Goal: Transaction & Acquisition: Purchase product/service

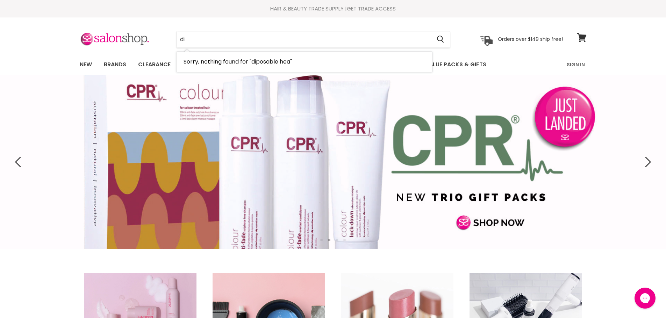
type input "d"
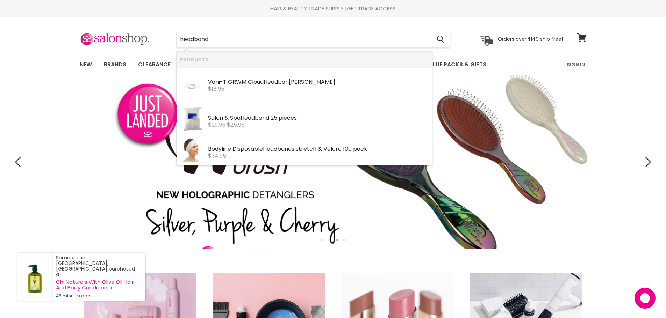
type input "headbands"
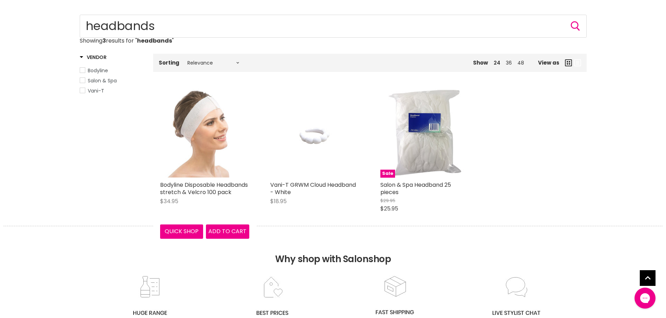
click at [201, 128] on img "Main content" at bounding box center [204, 133] width 89 height 89
